Goal: Find specific page/section: Find specific page/section

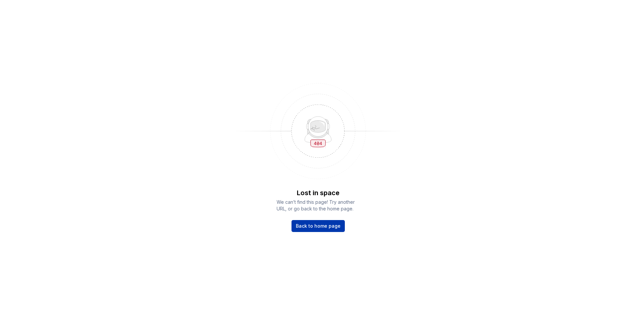
click at [324, 225] on span "Back to home page" at bounding box center [318, 225] width 45 height 7
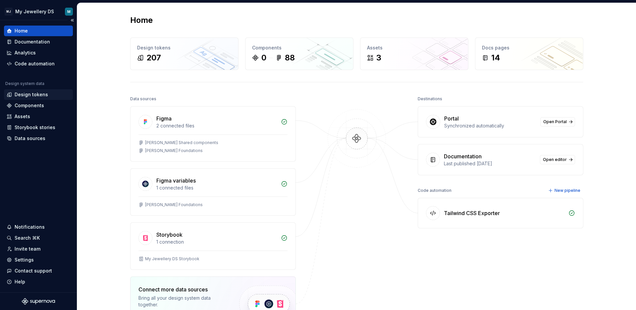
click at [34, 97] on div "Design tokens" at bounding box center [31, 94] width 33 height 7
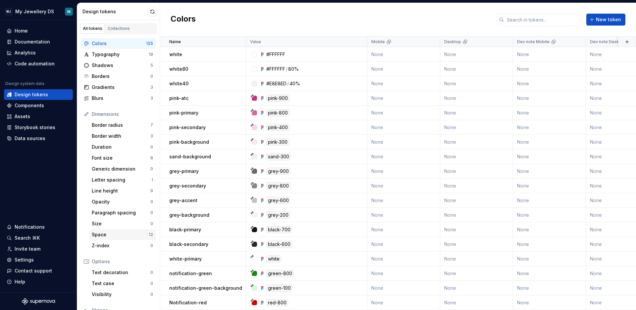
click at [107, 235] on div "Space" at bounding box center [120, 234] width 57 height 7
